Goal: Go to known website: Go to known website

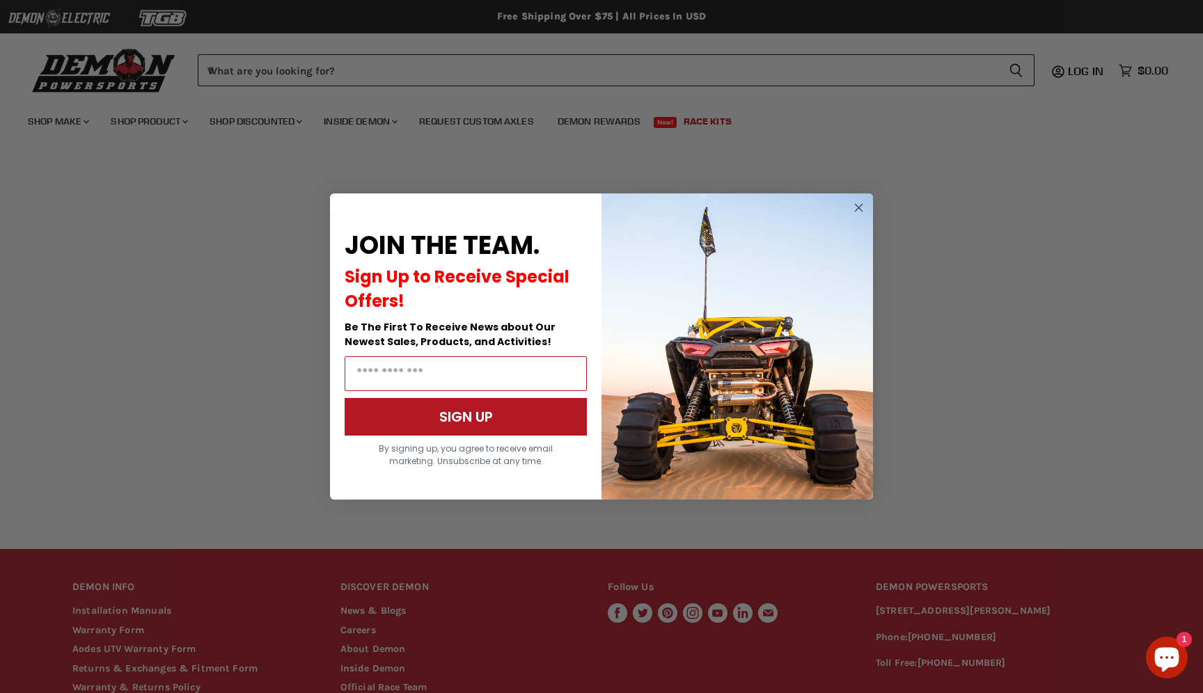
scroll to position [141, 0]
